Goal: Transaction & Acquisition: Download file/media

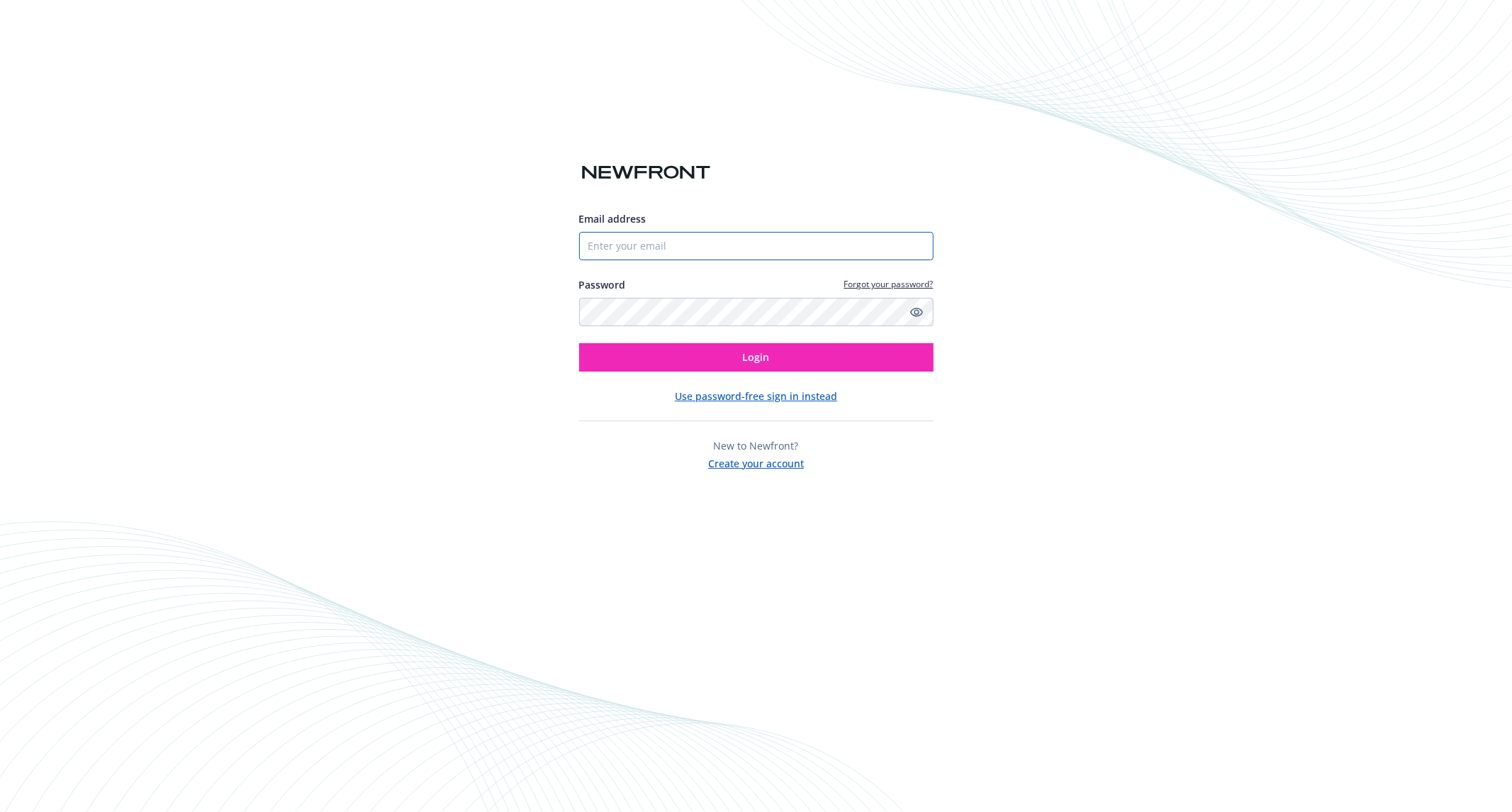
click at [633, 236] on input "Email address" at bounding box center [756, 246] width 354 height 28
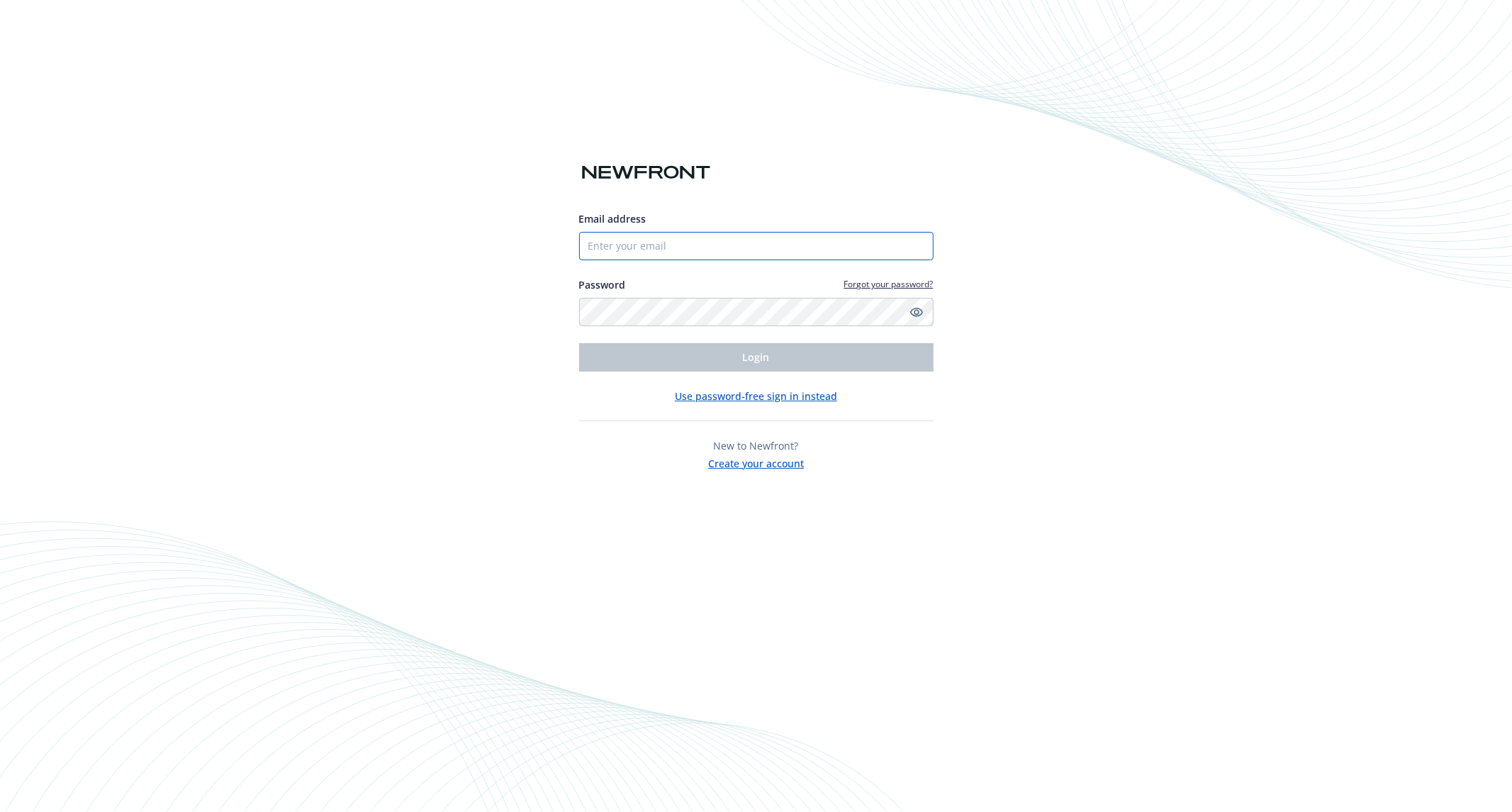
type input "[PERSON_NAME][EMAIL_ADDRESS][DOMAIN_NAME]"
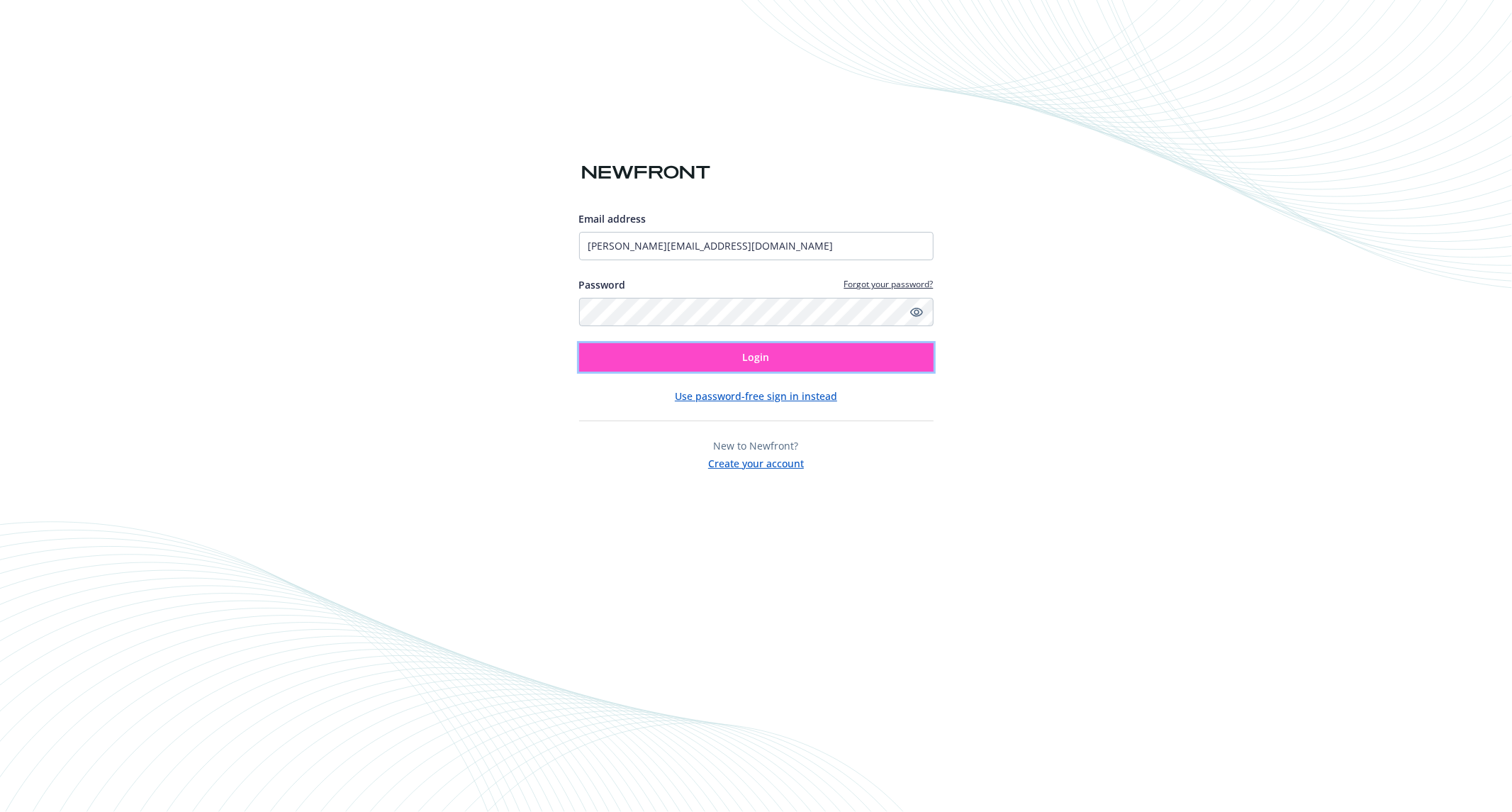
click at [677, 349] on button "Login" at bounding box center [756, 357] width 354 height 28
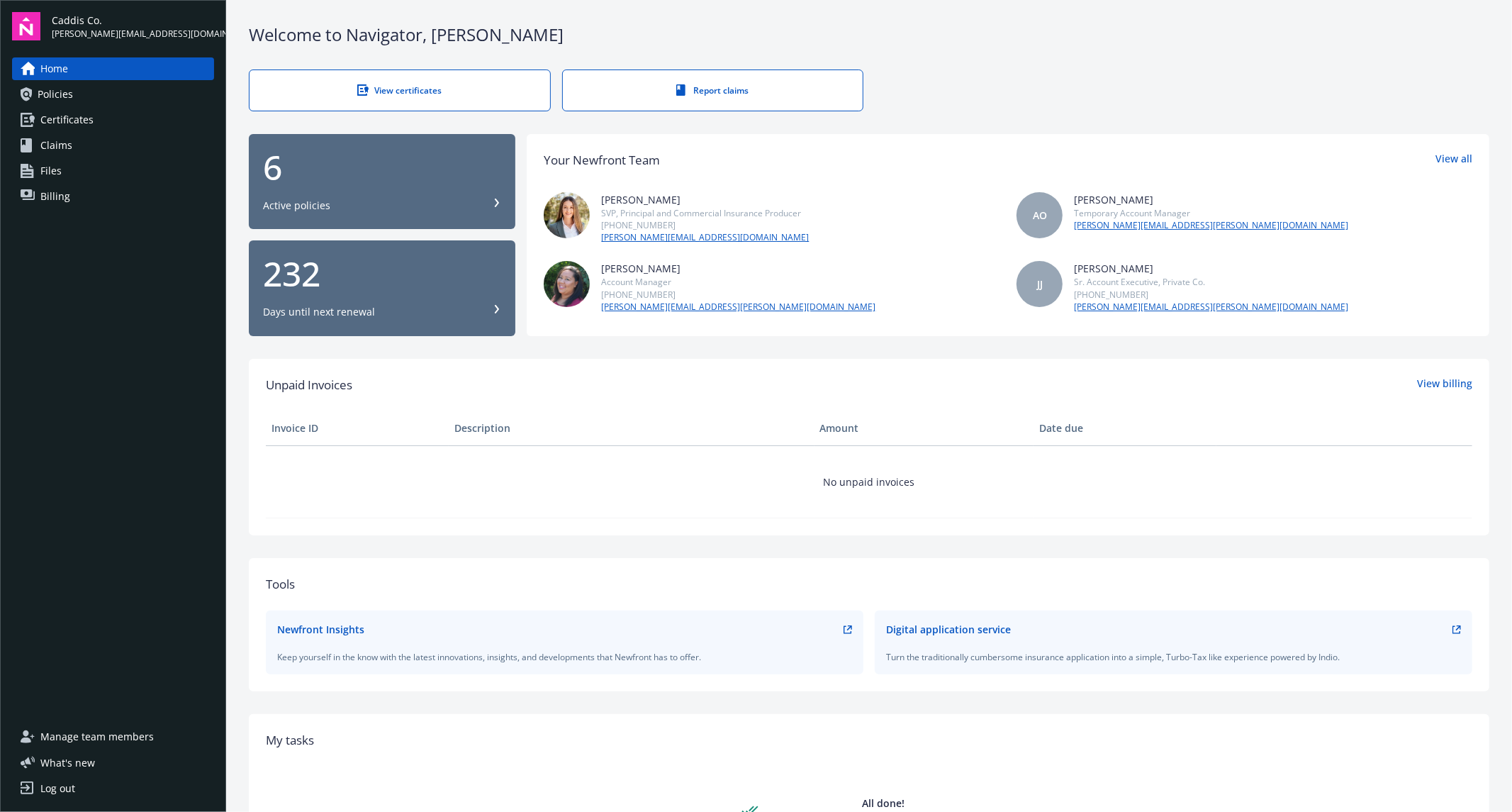
click at [63, 102] on span "Policies" at bounding box center [55, 94] width 35 height 22
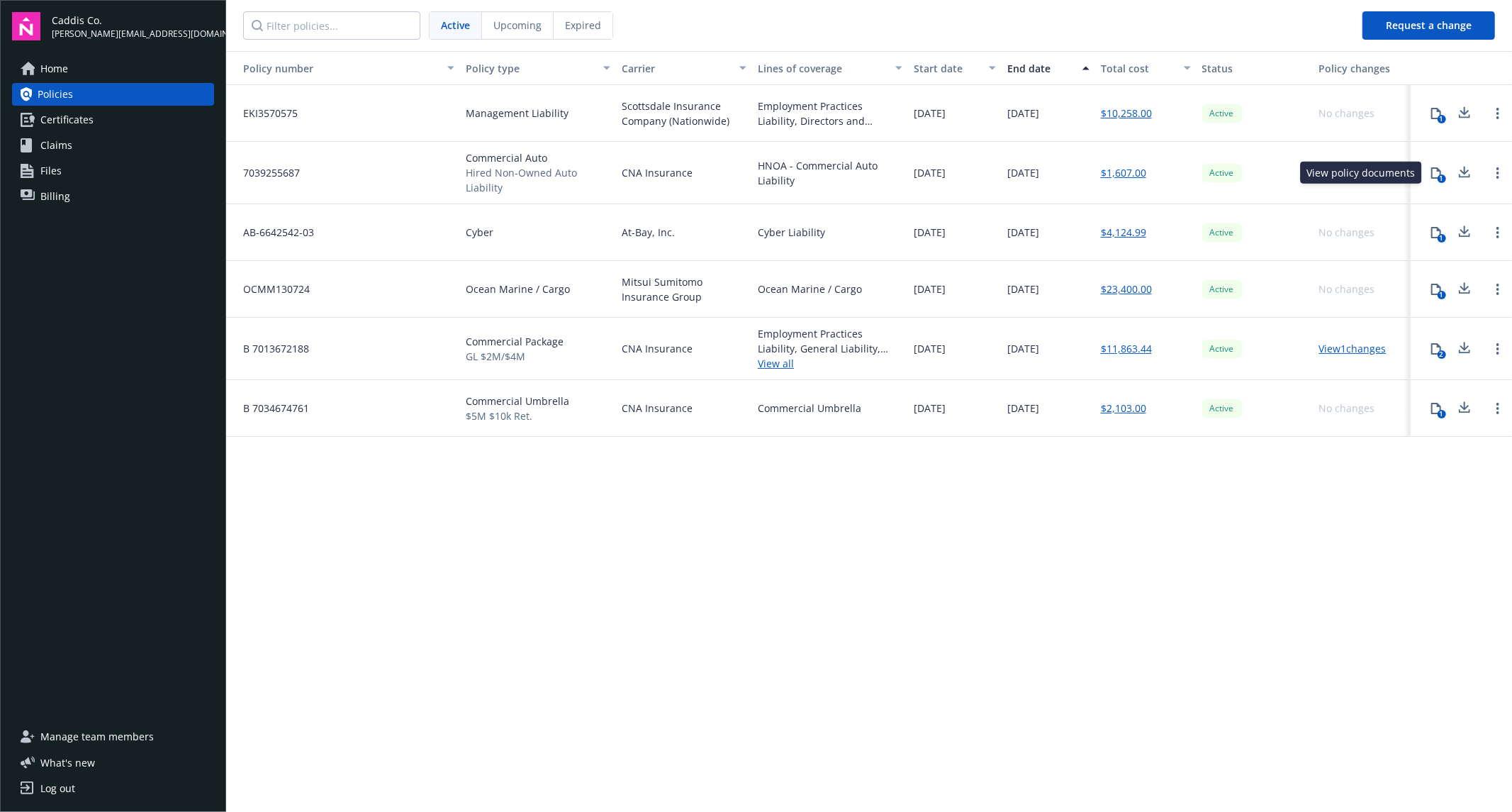
click at [1434, 169] on icon at bounding box center [1435, 173] width 11 height 11
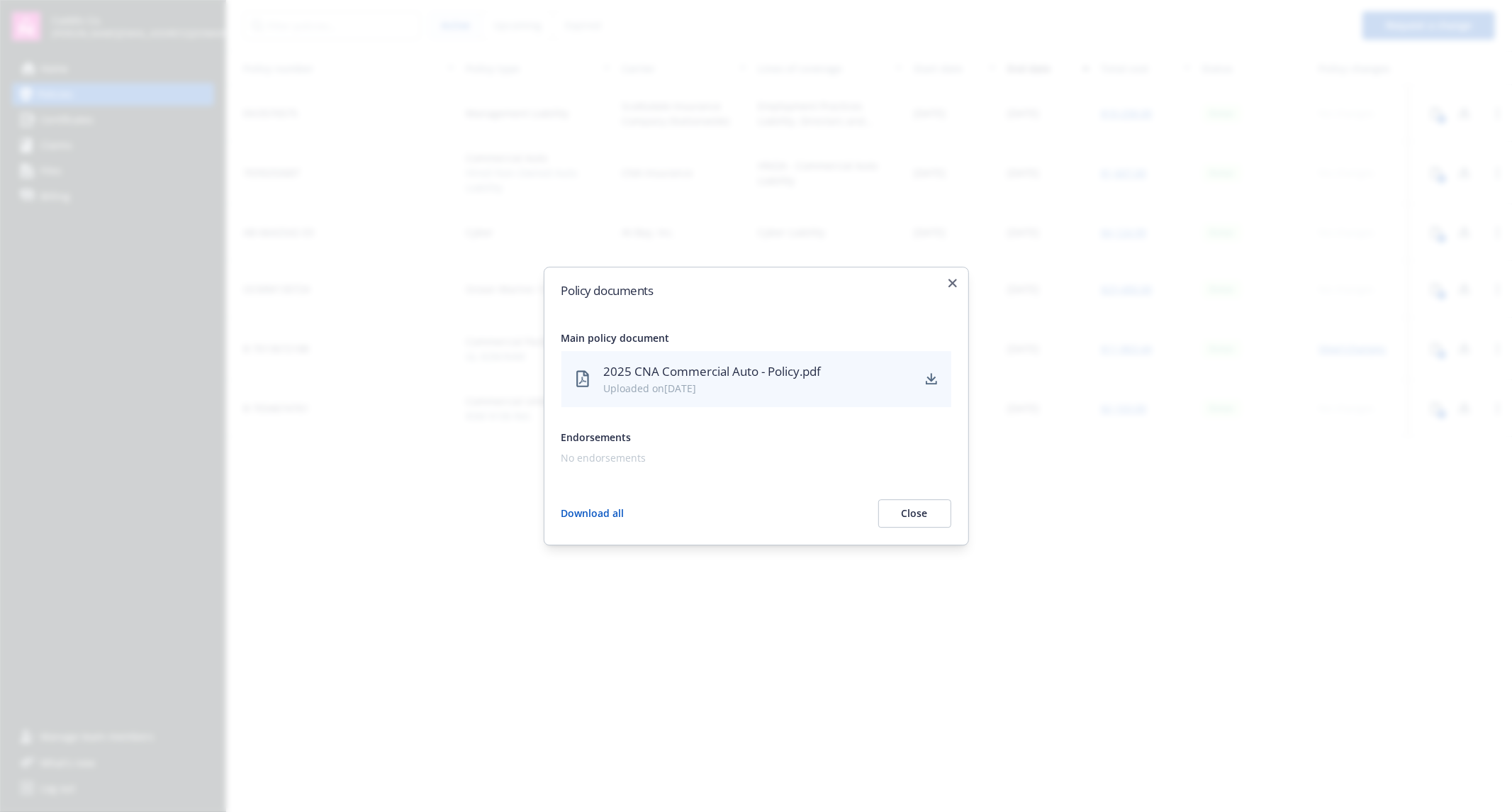
click at [590, 508] on button "Download all" at bounding box center [593, 513] width 63 height 28
